Goal: Task Accomplishment & Management: Manage account settings

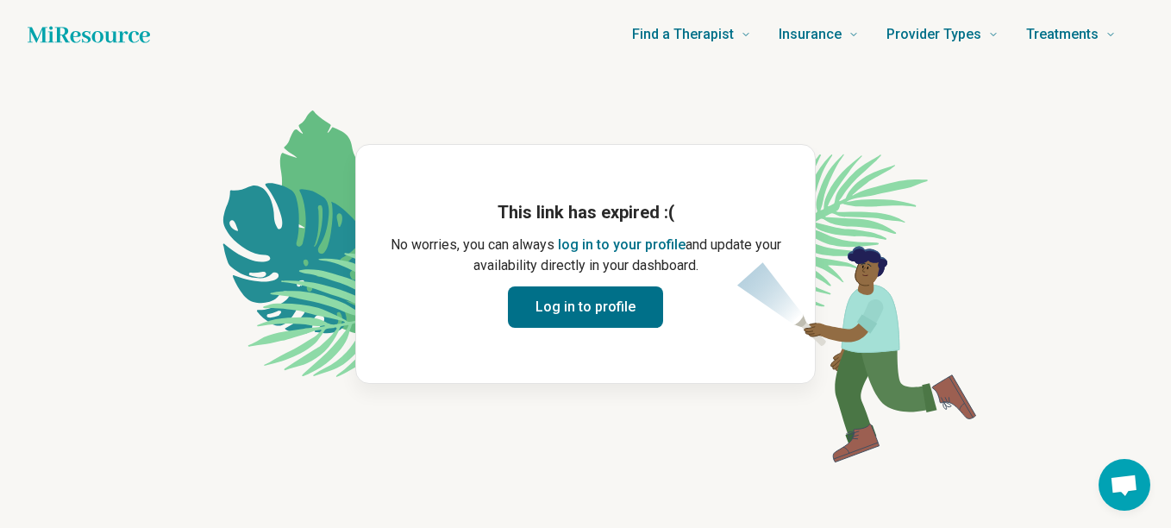
click at [579, 305] on button "Log in to profile" at bounding box center [585, 306] width 155 height 41
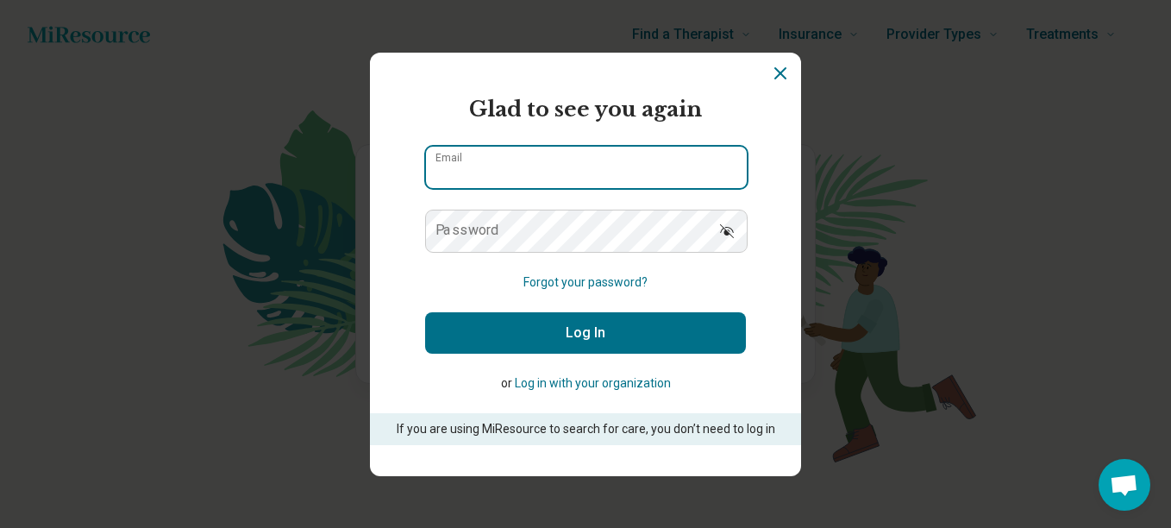
type input "**********"
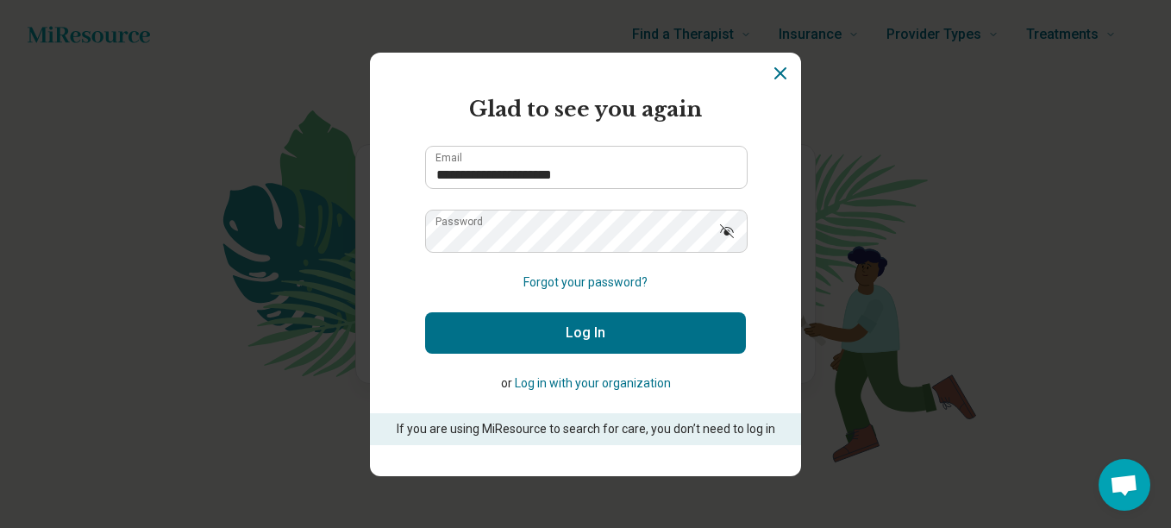
click at [548, 333] on button "Log In" at bounding box center [585, 332] width 321 height 41
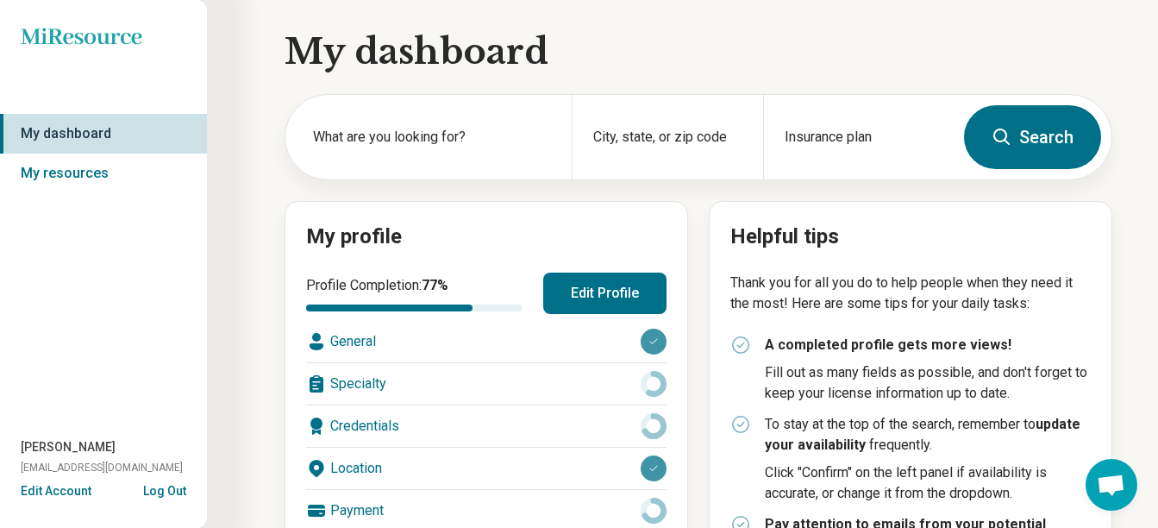
click at [641, 53] on h1 "My dashboard" at bounding box center [698, 52] width 828 height 48
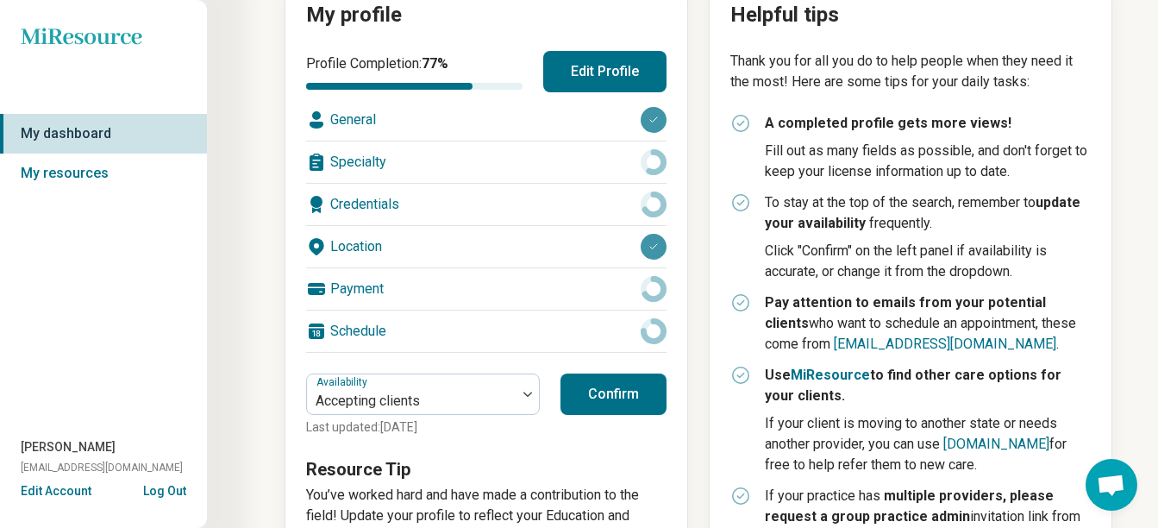
scroll to position [224, 0]
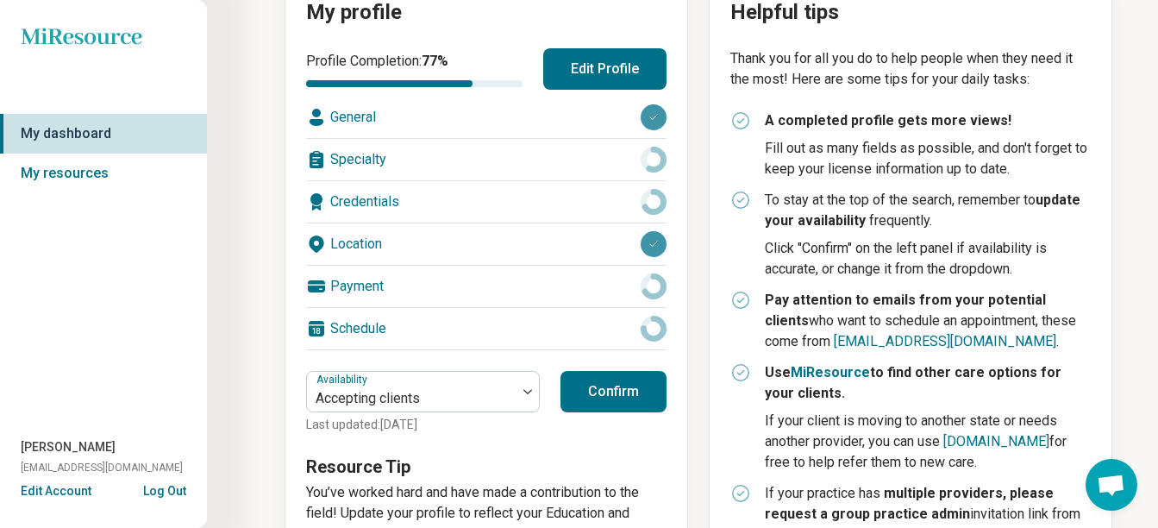
click at [306, 450] on div "Profile Completion: 77 % Edit Profile General Specialty Credentials Location Pa…" at bounding box center [486, 296] width 360 height 496
click at [79, 130] on link "My dashboard" at bounding box center [103, 134] width 207 height 40
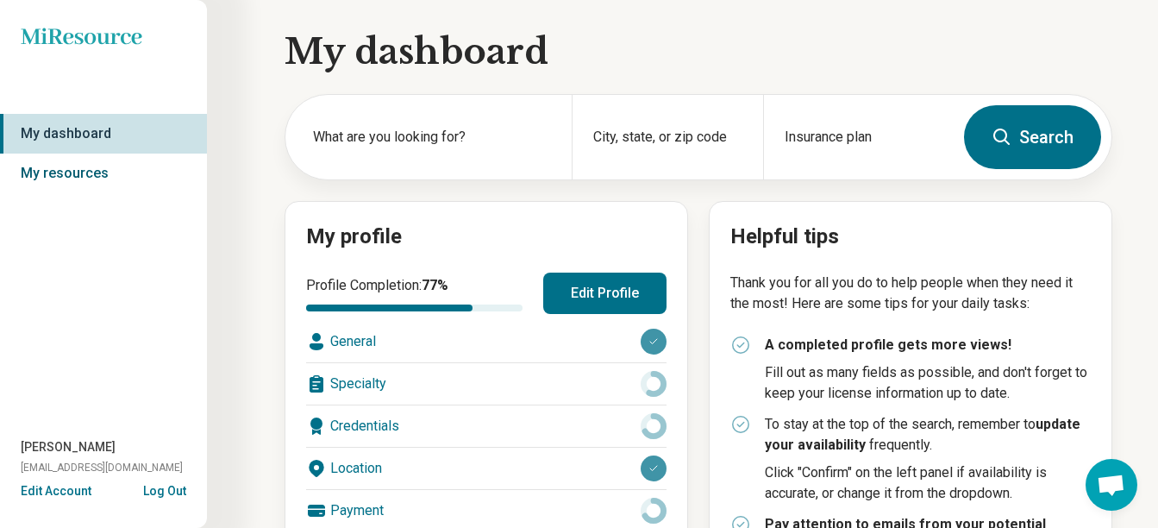
click at [74, 174] on link "My resources" at bounding box center [103, 173] width 207 height 40
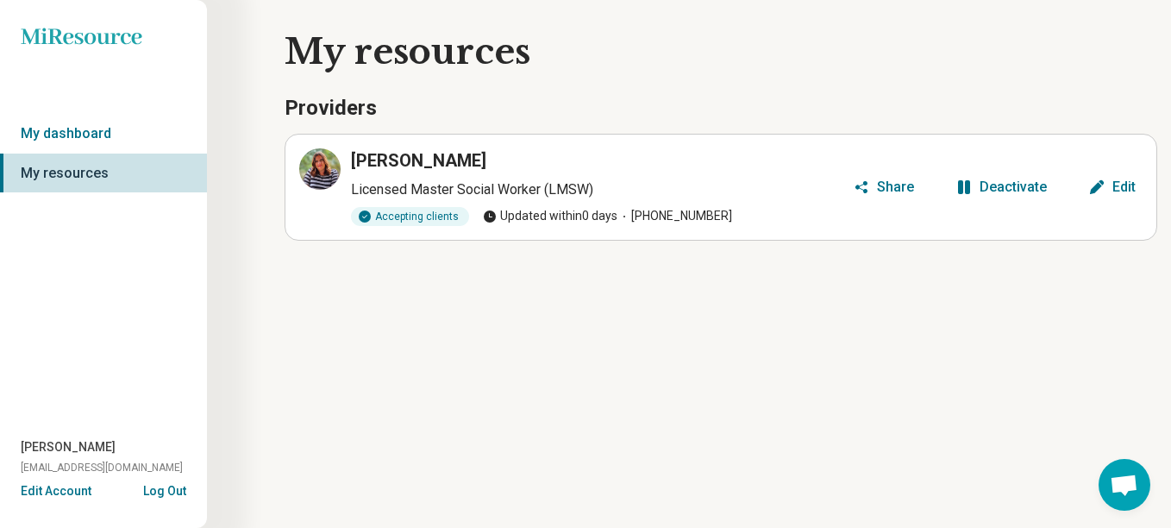
click at [67, 485] on button "Edit Account" at bounding box center [56, 491] width 71 height 18
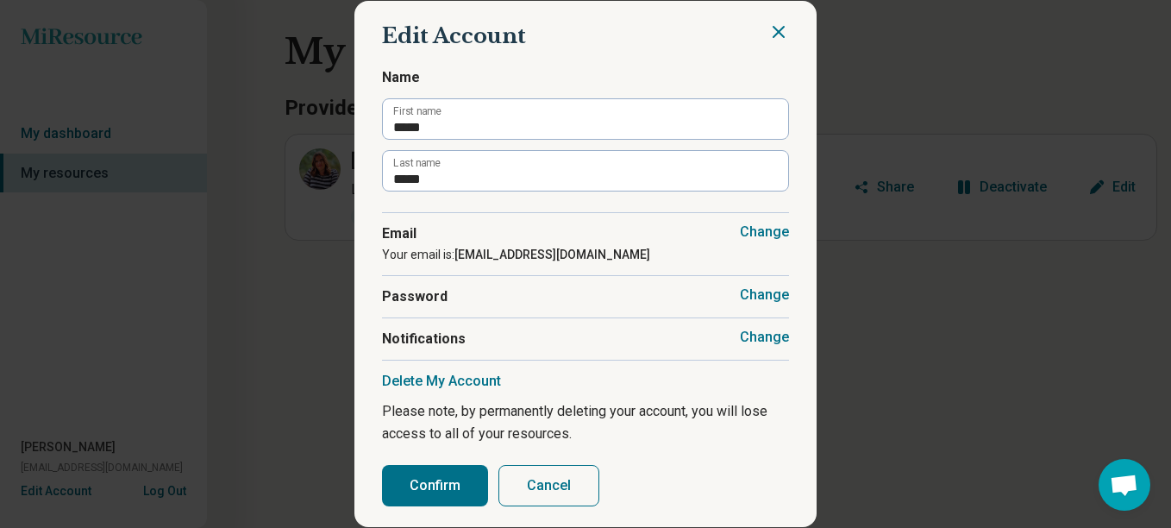
click at [434, 491] on button "Confirm" at bounding box center [435, 485] width 106 height 41
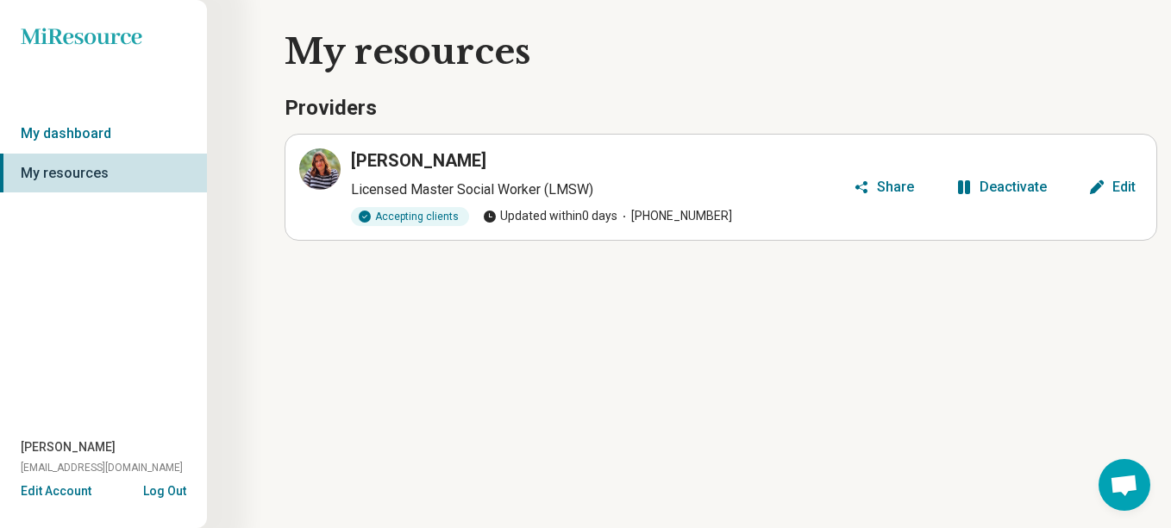
click at [366, 155] on div "[PERSON_NAME]" at bounding box center [598, 160] width 495 height 24
click at [56, 127] on link "My dashboard" at bounding box center [103, 134] width 207 height 40
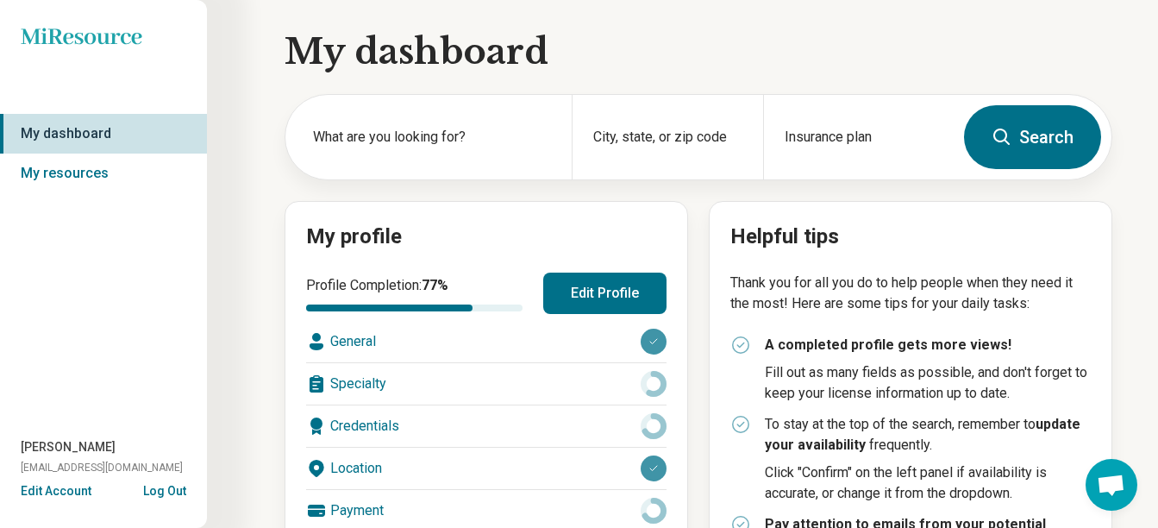
click at [543, 284] on button "Edit Profile" at bounding box center [604, 292] width 123 height 41
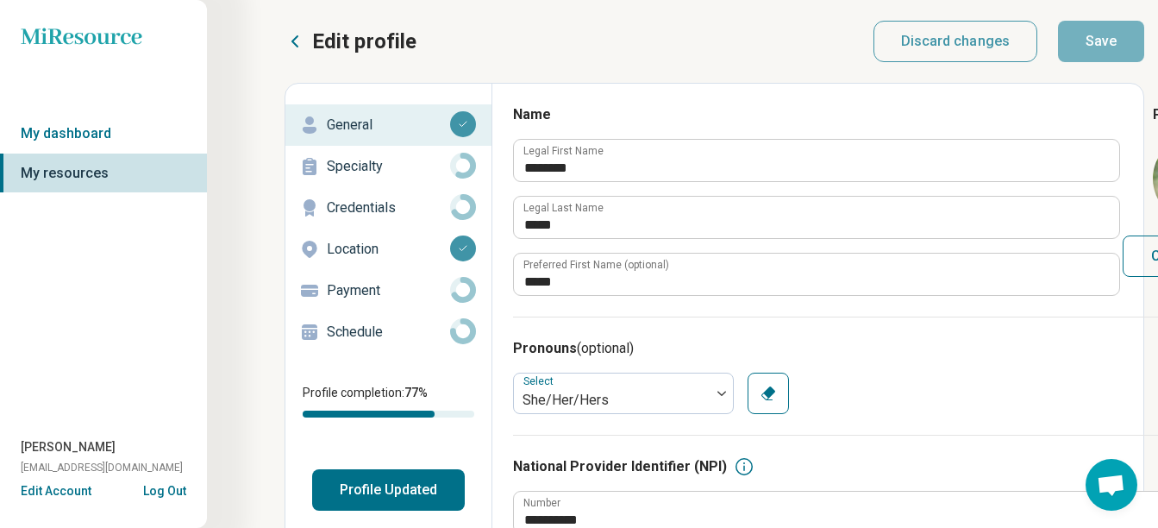
click at [101, 36] on icon at bounding box center [81, 36] width 121 height 16
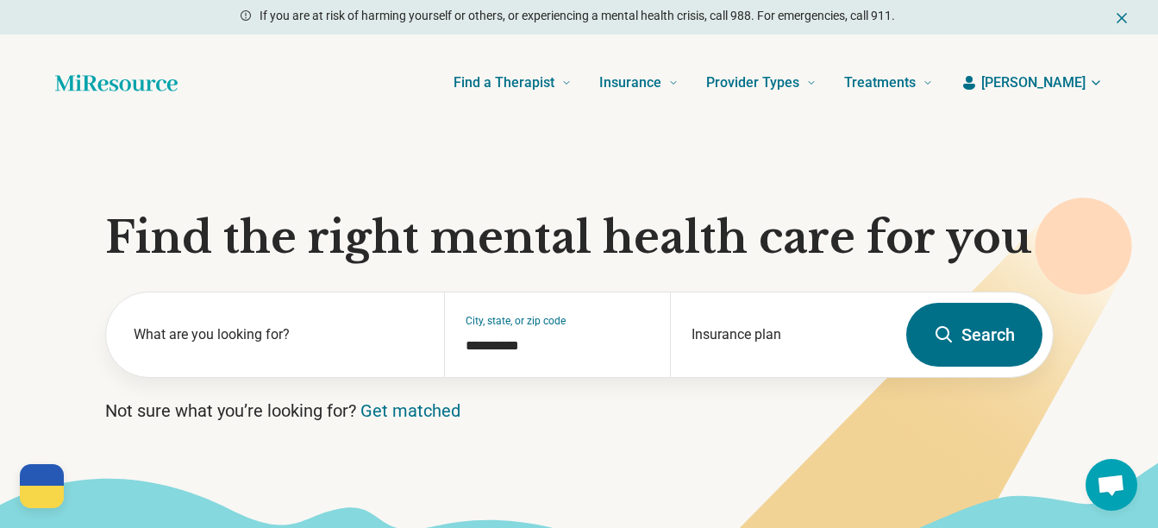
click at [1069, 78] on span "[PERSON_NAME]" at bounding box center [1033, 82] width 104 height 21
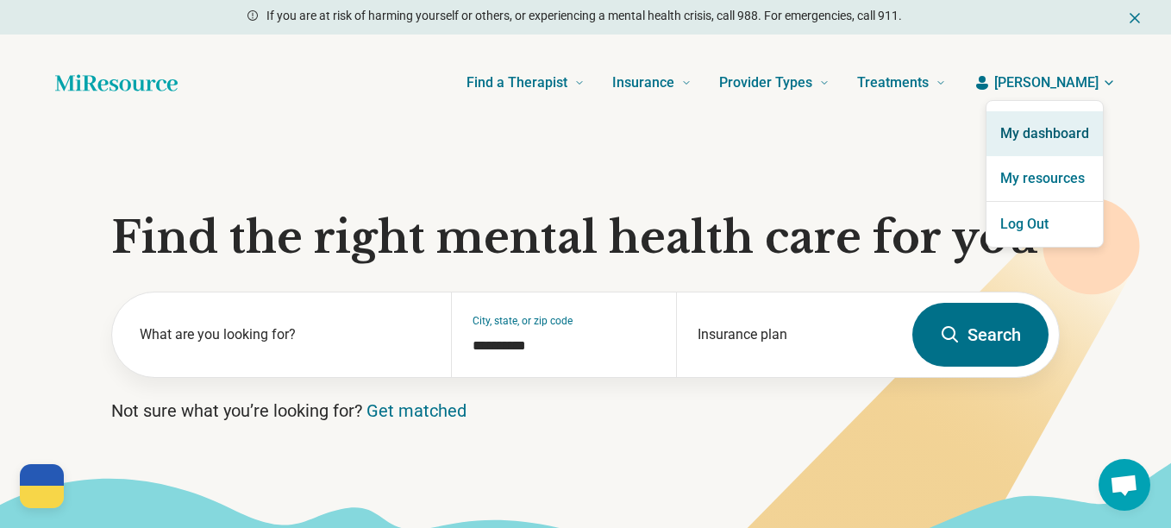
click at [1045, 129] on link "My dashboard" at bounding box center [1044, 133] width 116 height 45
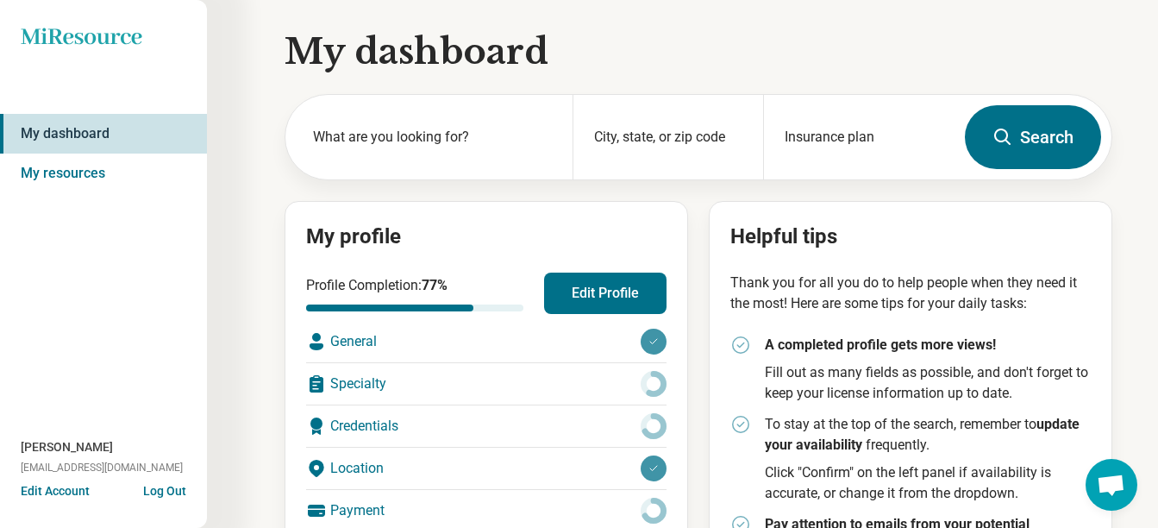
click at [643, 393] on circle at bounding box center [653, 383] width 20 height 20
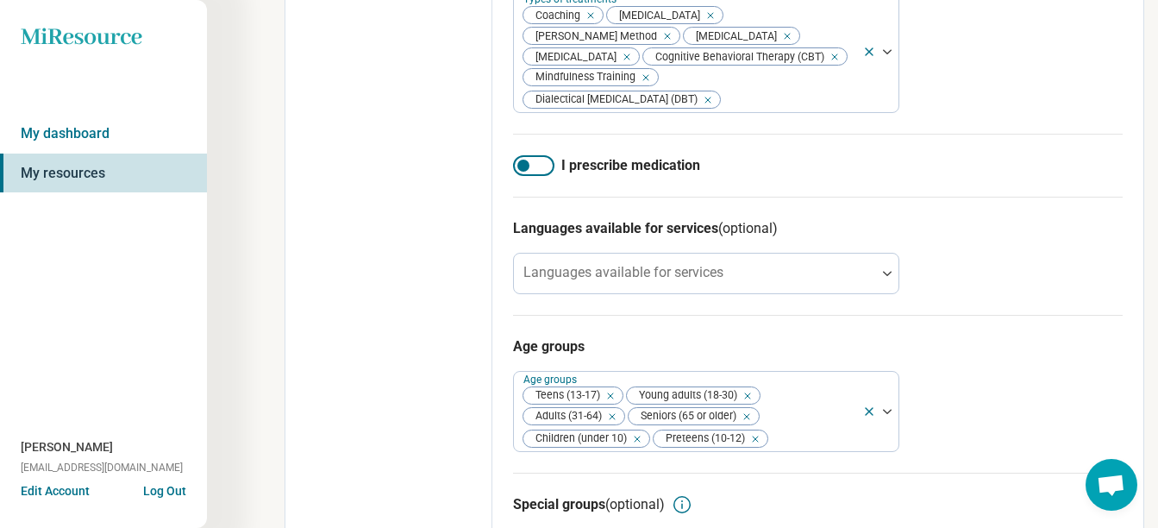
scroll to position [816, 0]
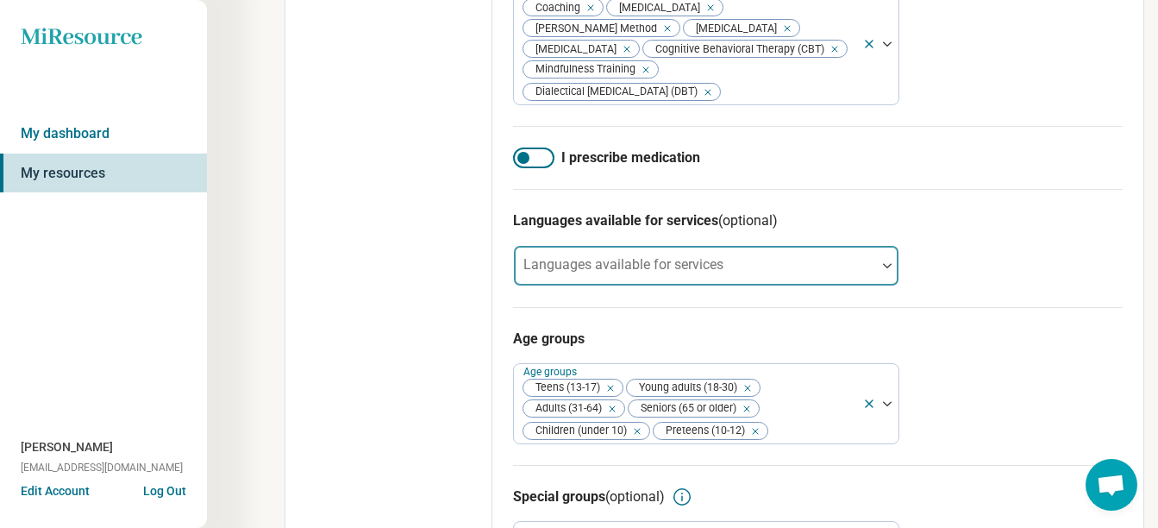
click at [876, 268] on div at bounding box center [887, 265] width 22 height 5
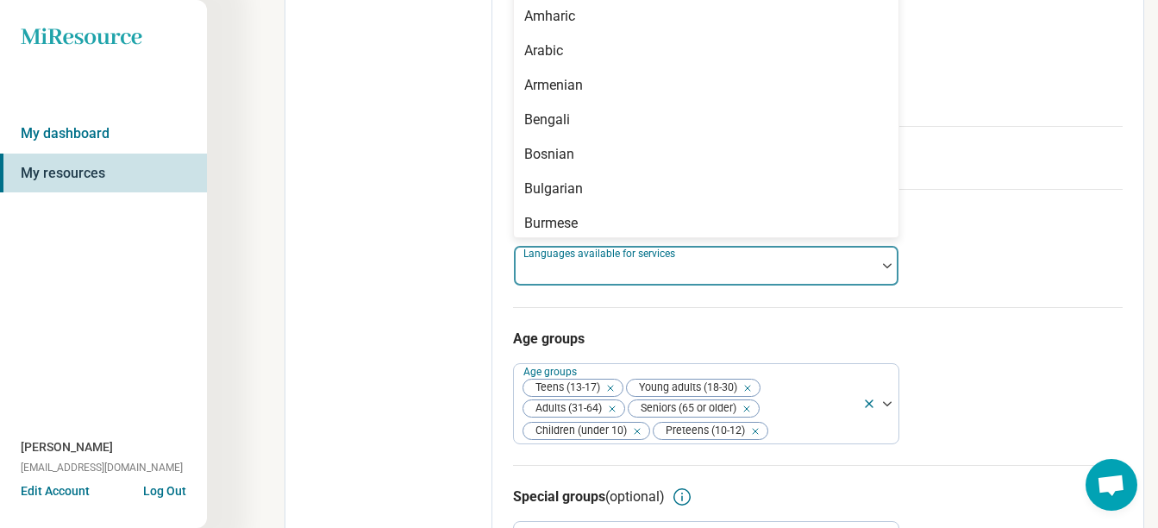
scroll to position [791, 0]
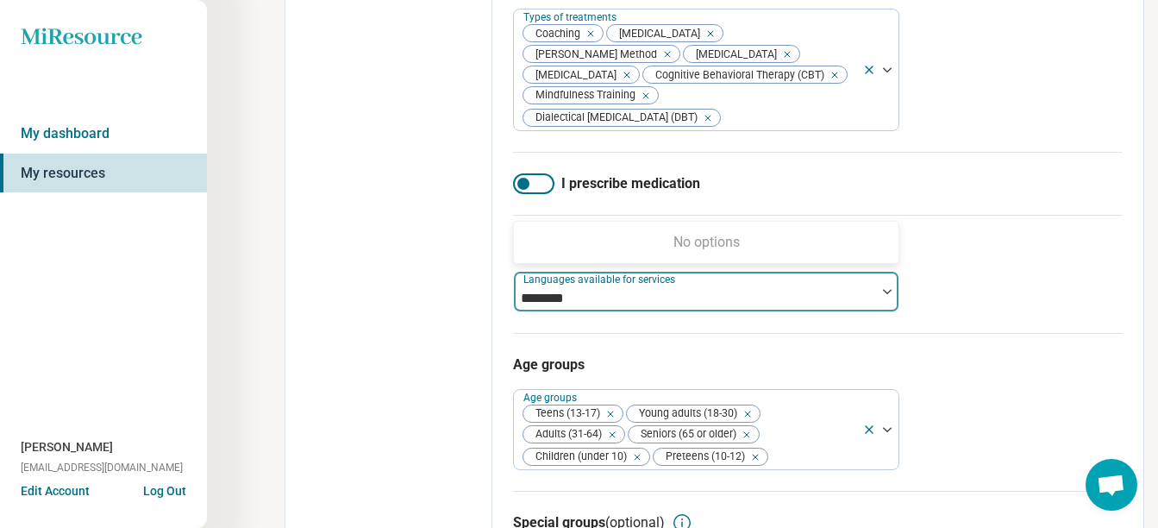
type input "*******"
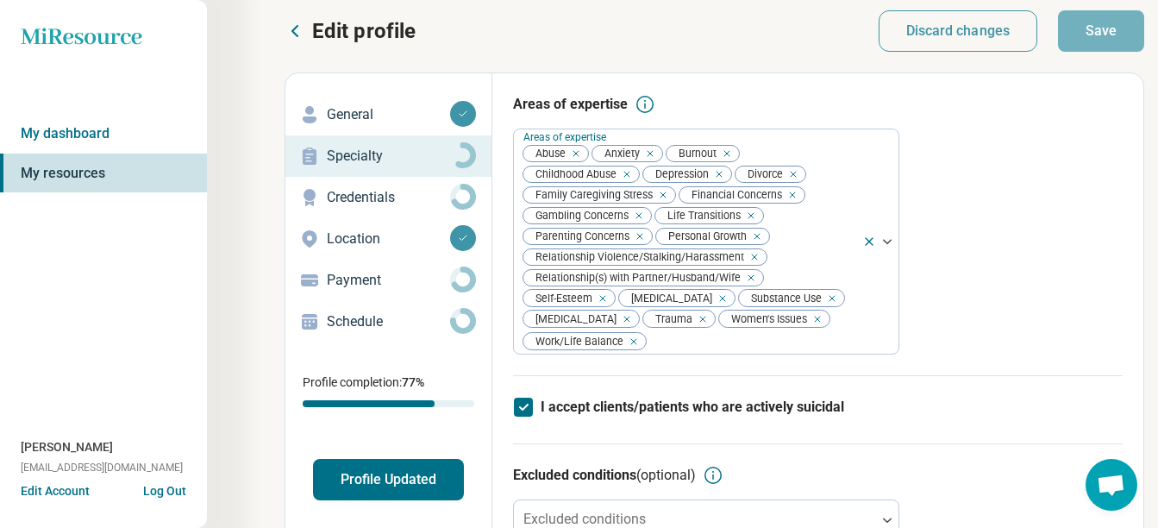
scroll to position [0, 0]
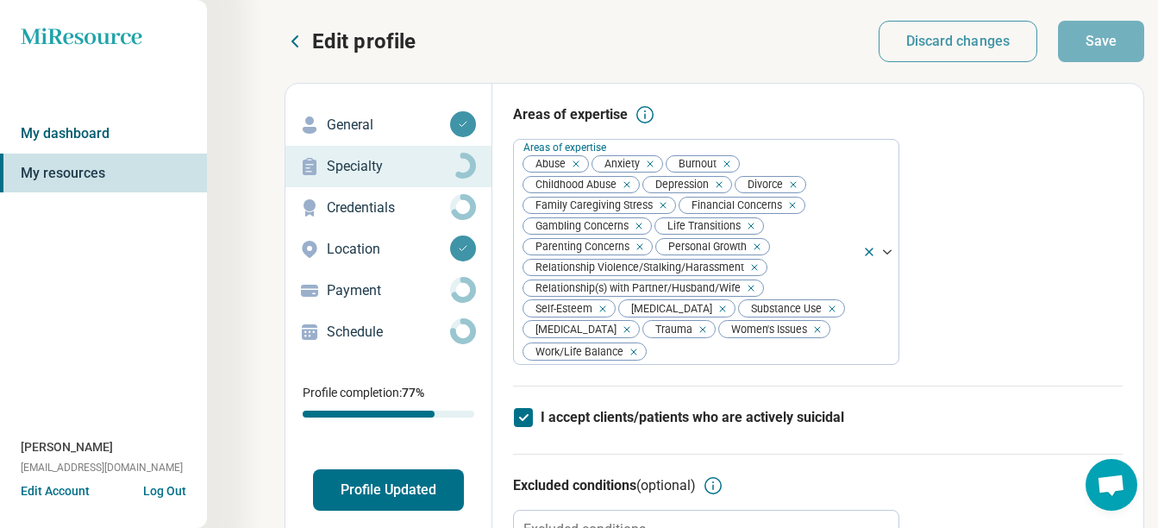
click at [113, 127] on link "My dashboard" at bounding box center [103, 134] width 207 height 40
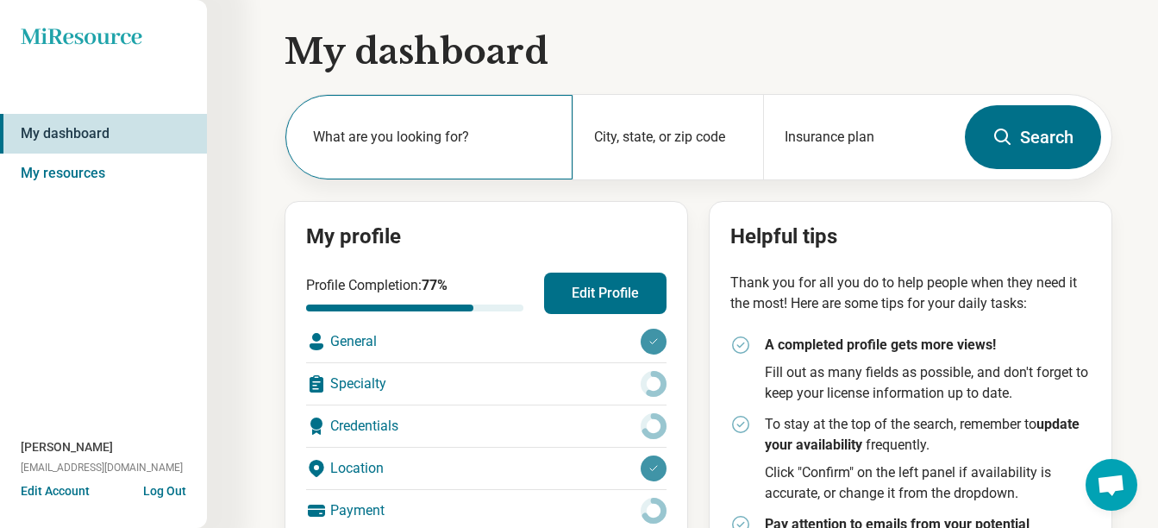
click at [285, 123] on div "What are you looking for?" at bounding box center [428, 137] width 287 height 84
